Goal: Task Accomplishment & Management: Use online tool/utility

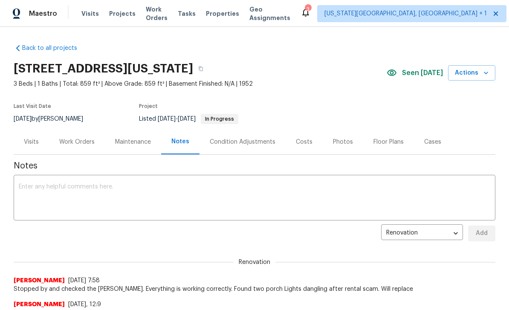
scroll to position [-5, 0]
click at [196, 14] on span "Tasks" at bounding box center [187, 14] width 18 height 6
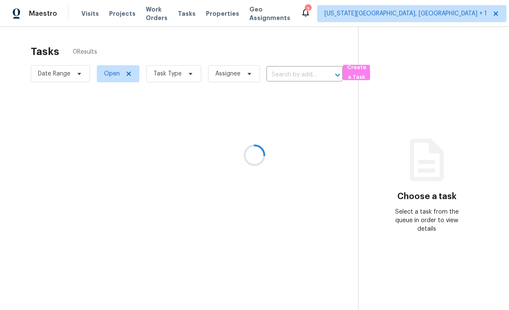
click at [195, 15] on div at bounding box center [254, 155] width 509 height 310
click at [168, 14] on span "Work Orders" at bounding box center [157, 13] width 22 height 17
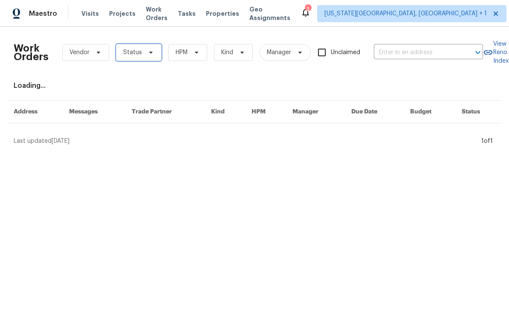
click at [160, 54] on span "Status" at bounding box center [139, 52] width 46 height 17
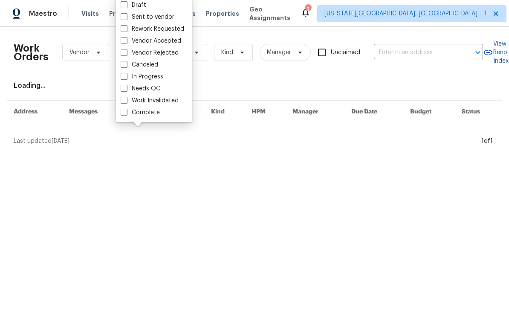
click at [239, 15] on span "Properties" at bounding box center [222, 13] width 33 height 9
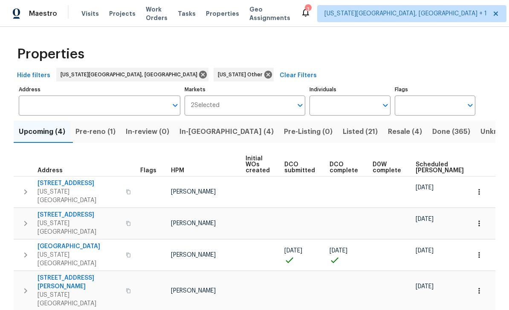
click at [209, 133] on span "In-[GEOGRAPHIC_DATA] (4)" at bounding box center [227, 132] width 94 height 12
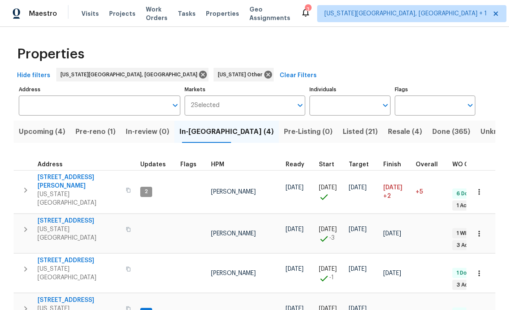
click at [69, 296] on span "[STREET_ADDRESS]" at bounding box center [79, 300] width 83 height 9
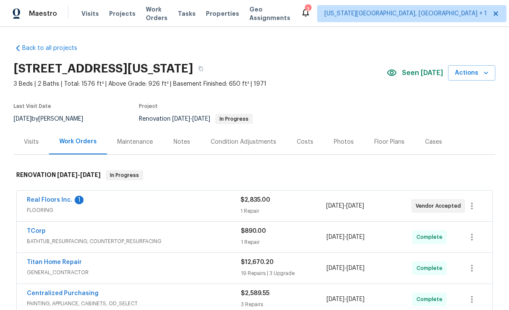
click at [391, 146] on div "Floor Plans" at bounding box center [389, 141] width 51 height 25
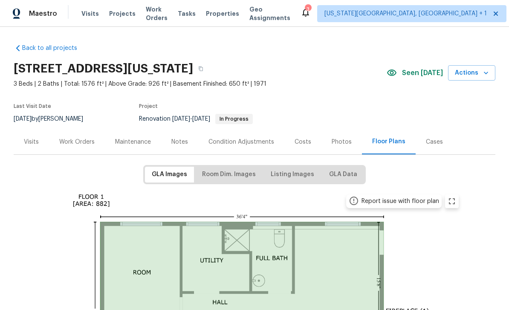
click at [340, 142] on div "Photos" at bounding box center [342, 142] width 20 height 9
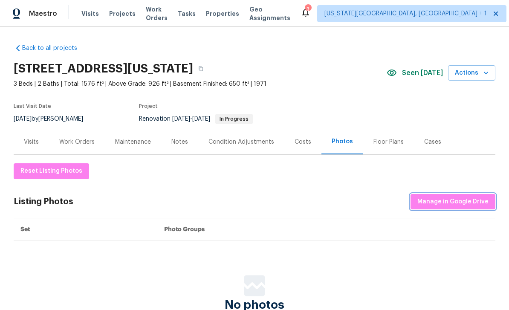
click at [458, 203] on span "Manage in Google Drive" at bounding box center [453, 202] width 71 height 11
click at [233, 14] on span "Properties" at bounding box center [222, 13] width 33 height 9
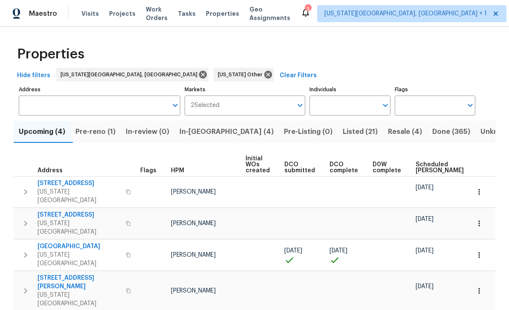
click at [222, 129] on span "In-[GEOGRAPHIC_DATA] (4)" at bounding box center [227, 132] width 94 height 12
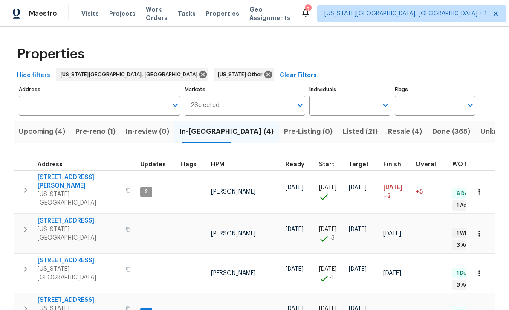
click at [68, 179] on span "[STREET_ADDRESS][PERSON_NAME]" at bounding box center [79, 181] width 83 height 17
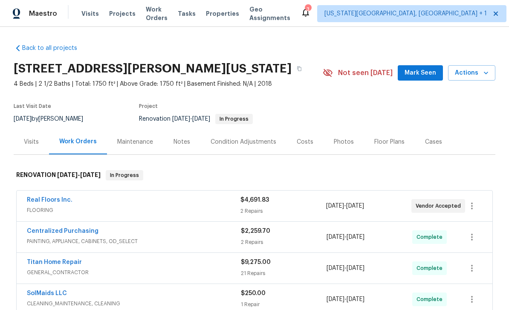
click at [348, 145] on div "Photos" at bounding box center [344, 142] width 20 height 9
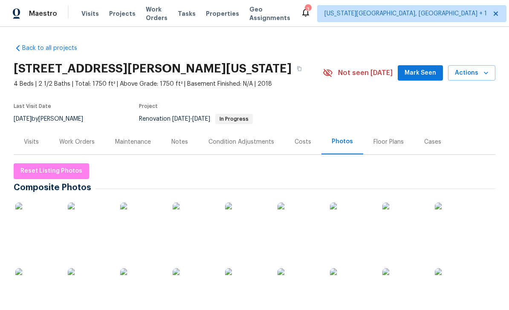
click at [383, 143] on div "Floor Plans" at bounding box center [389, 142] width 30 height 9
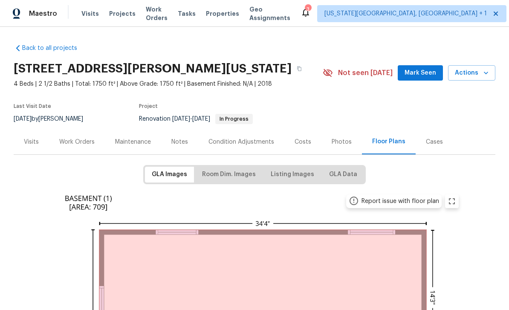
click at [426, 74] on span "Mark Seen" at bounding box center [421, 73] width 32 height 11
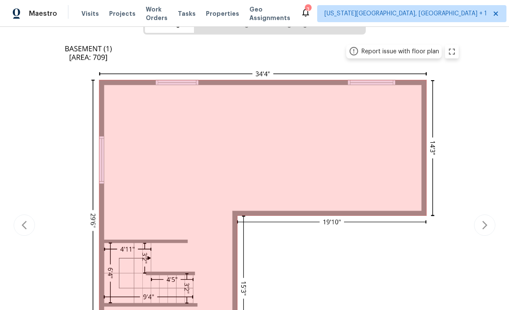
scroll to position [151, 0]
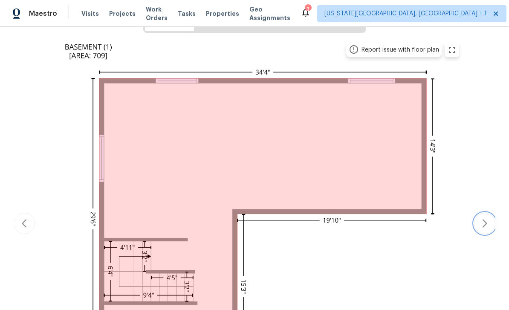
click at [483, 222] on icon "button" at bounding box center [485, 223] width 10 height 10
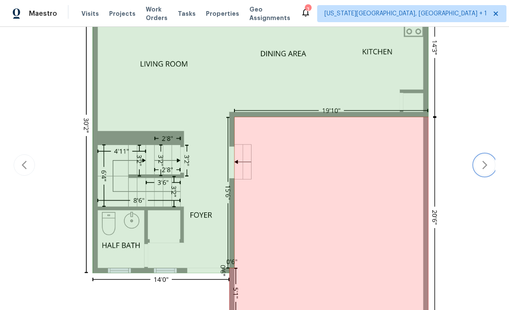
scroll to position [252, 0]
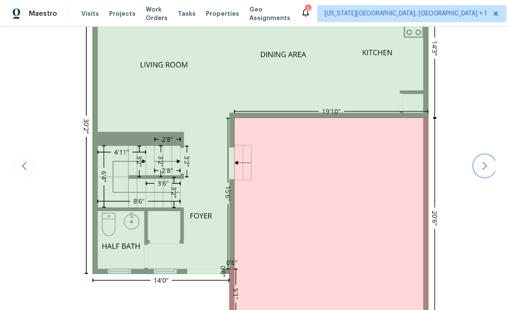
click at [485, 165] on icon "button" at bounding box center [485, 166] width 10 height 10
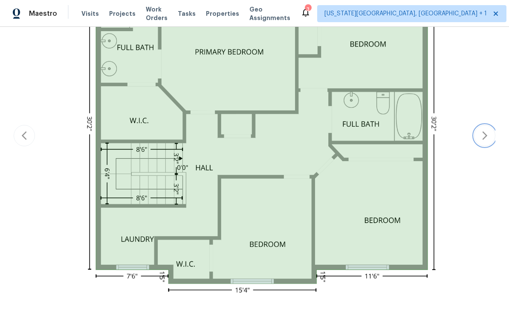
scroll to position [218, 0]
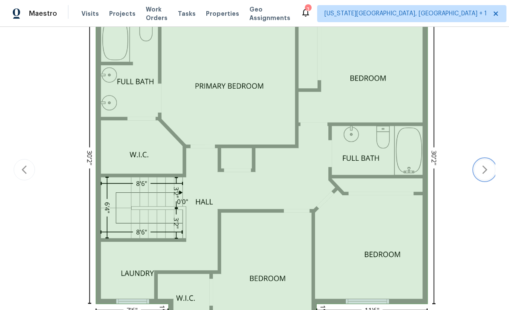
click at [490, 169] on button "button" at bounding box center [484, 169] width 21 height 21
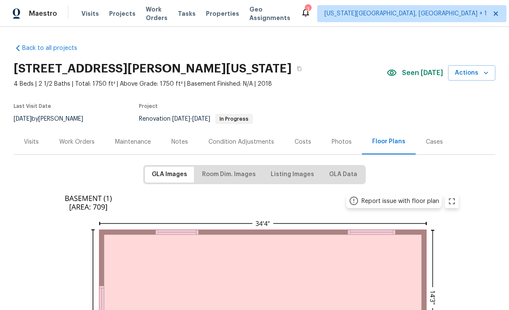
scroll to position [0, 0]
click at [165, 12] on span "Work Orders" at bounding box center [157, 13] width 22 height 17
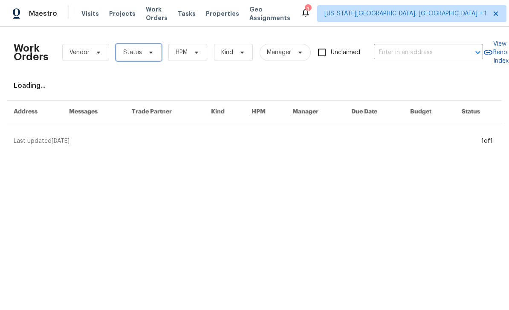
click at [153, 49] on span "Status" at bounding box center [139, 52] width 46 height 17
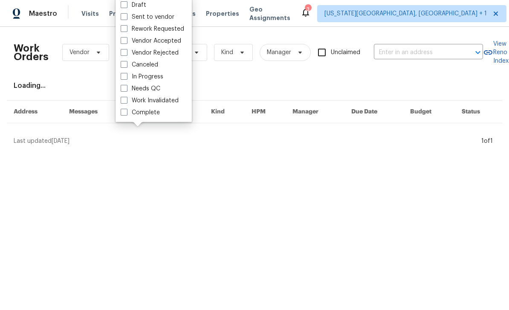
click at [127, 87] on span at bounding box center [124, 88] width 7 height 7
click at [126, 87] on input "Needs QC" at bounding box center [124, 87] width 6 height 6
checkbox input "true"
